Goal: Obtain resource: Download file/media

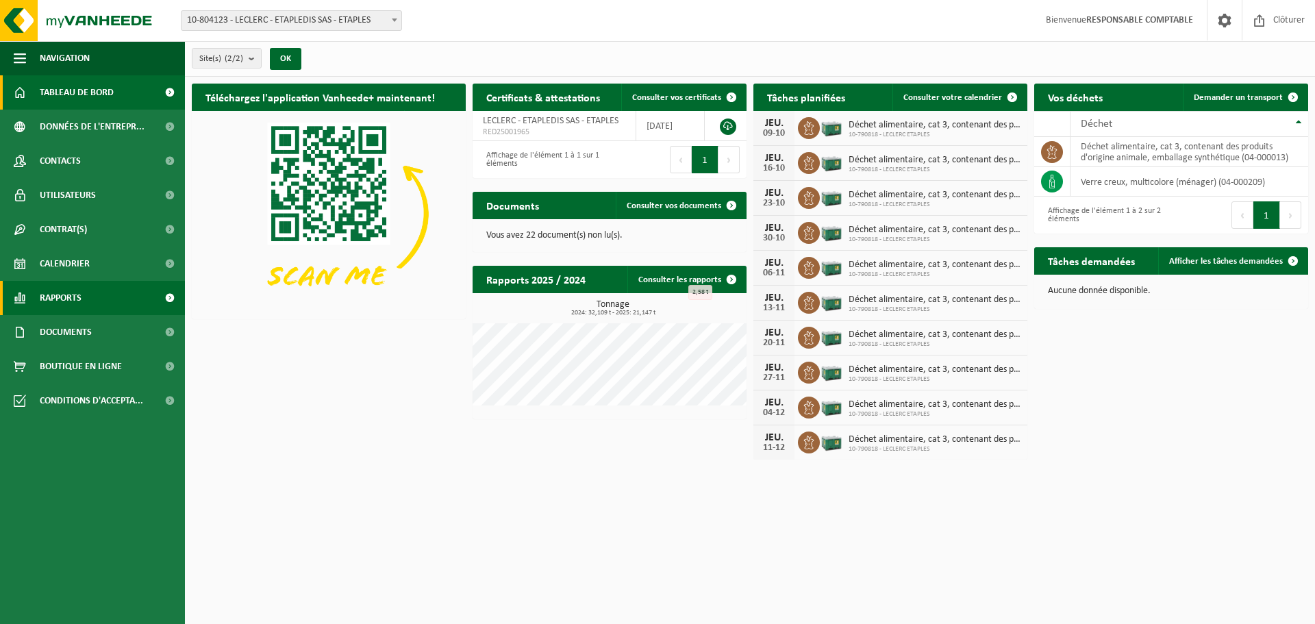
click at [86, 295] on link "Rapports" at bounding box center [92, 298] width 185 height 34
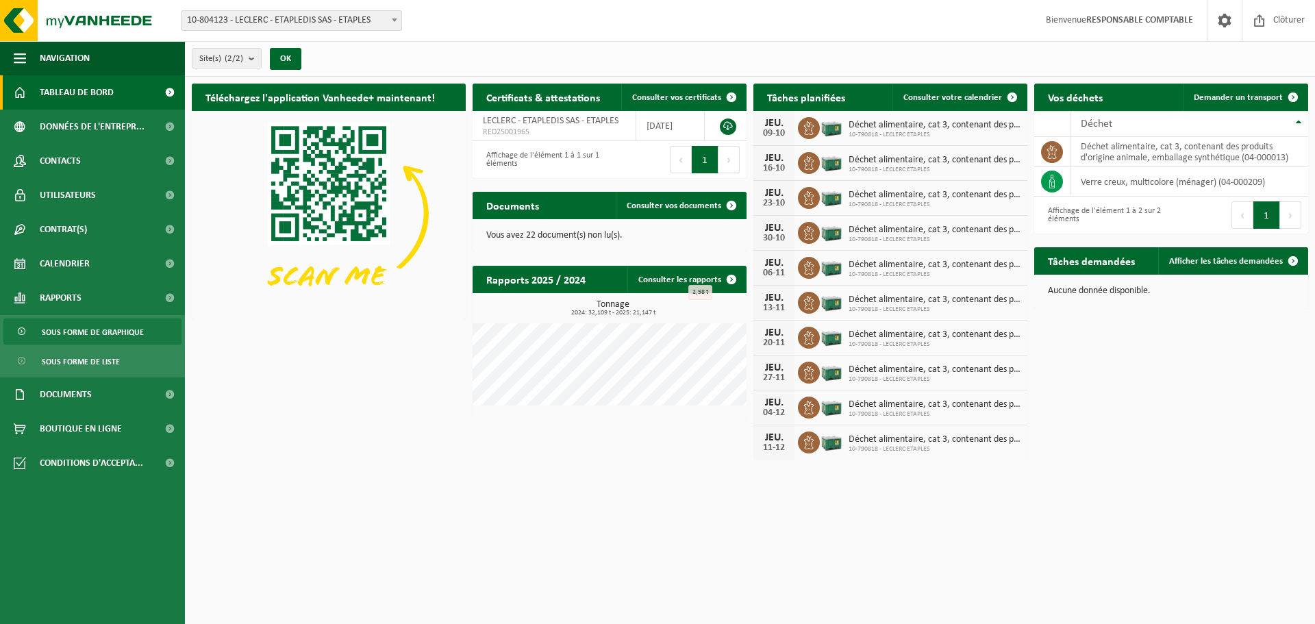
click at [93, 328] on span "Sous forme de graphique" at bounding box center [93, 332] width 102 height 26
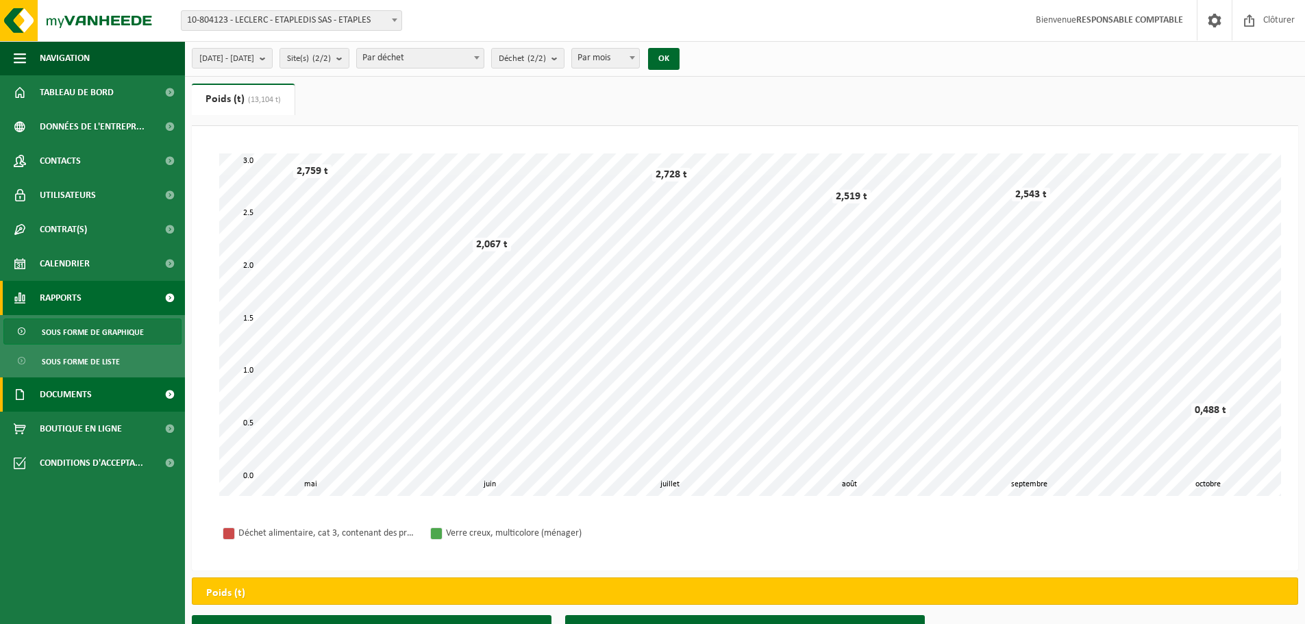
click at [82, 396] on span "Documents" at bounding box center [66, 394] width 52 height 34
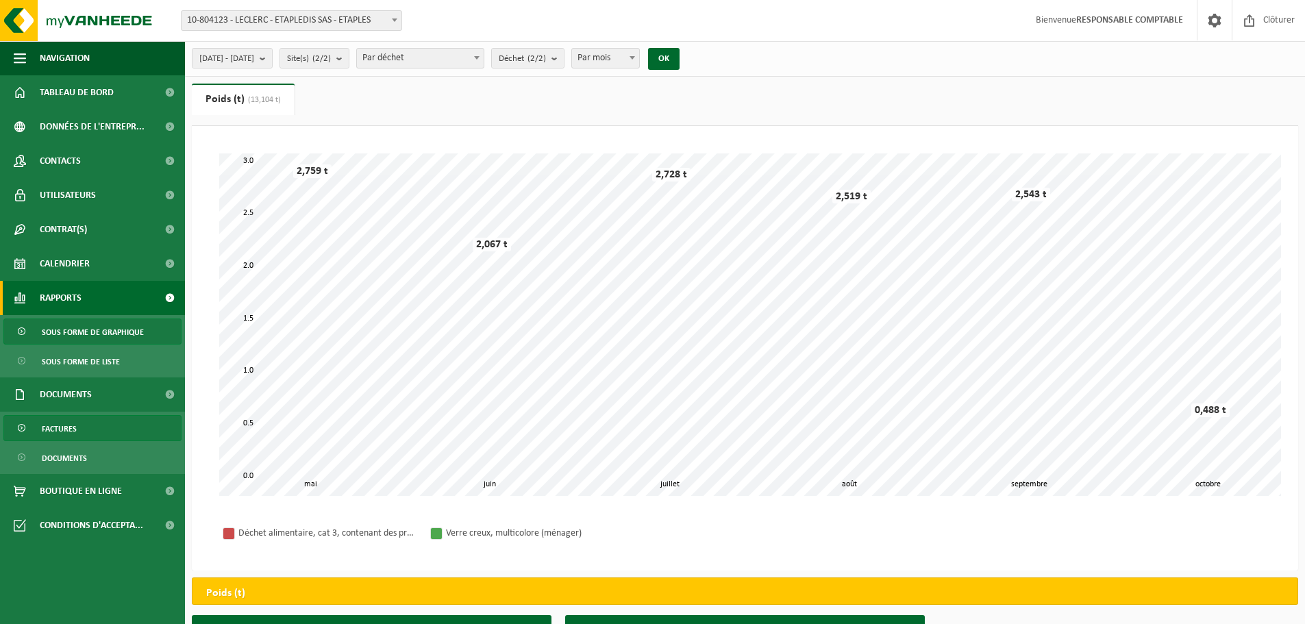
click at [68, 425] on span "Factures" at bounding box center [59, 429] width 35 height 26
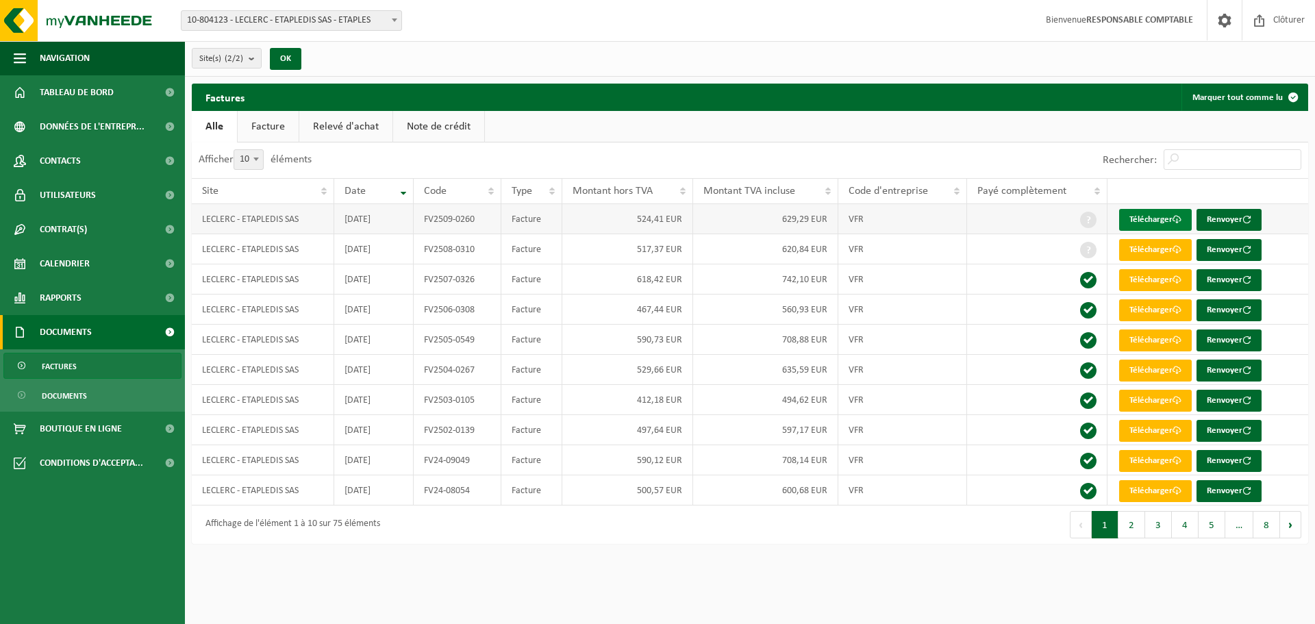
click at [1153, 218] on link "Télécharger" at bounding box center [1155, 220] width 73 height 22
